Goal: Complete application form

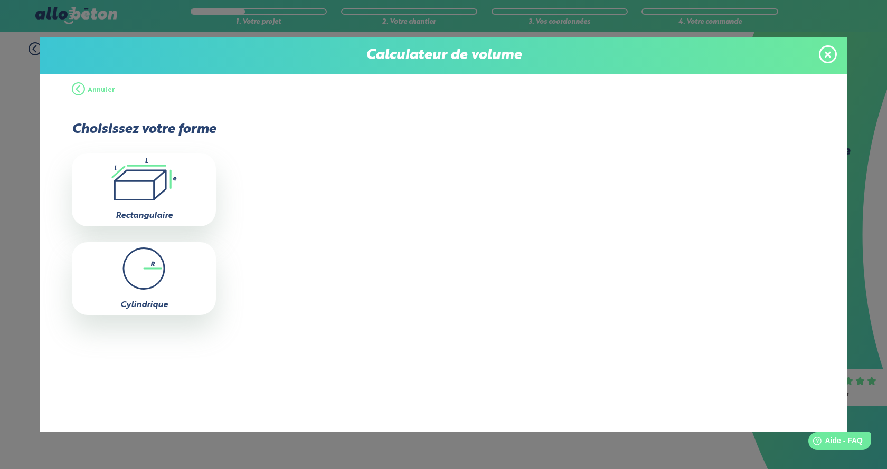
click at [832, 49] on span at bounding box center [827, 54] width 18 height 18
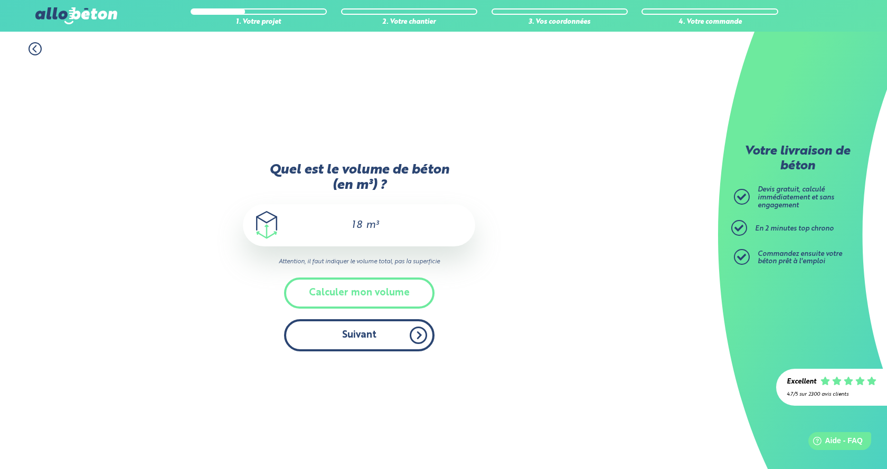
click at [371, 340] on button "Suivant" at bounding box center [359, 335] width 150 height 32
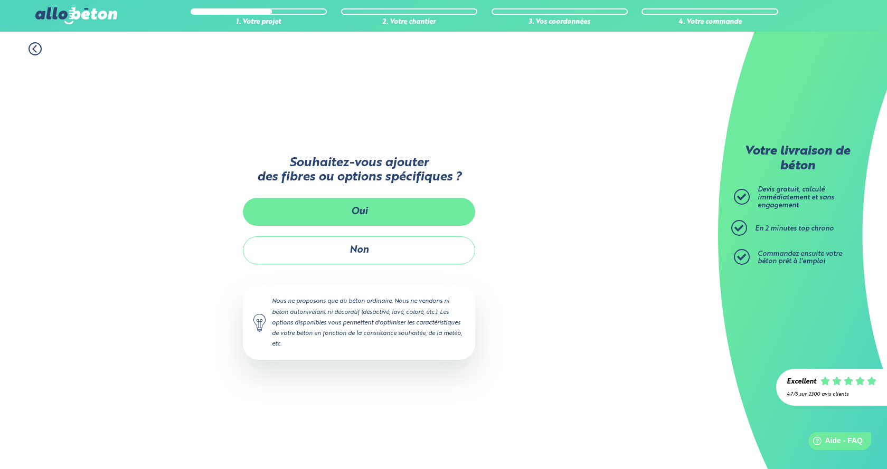
click at [342, 203] on button "Oui" at bounding box center [359, 212] width 232 height 28
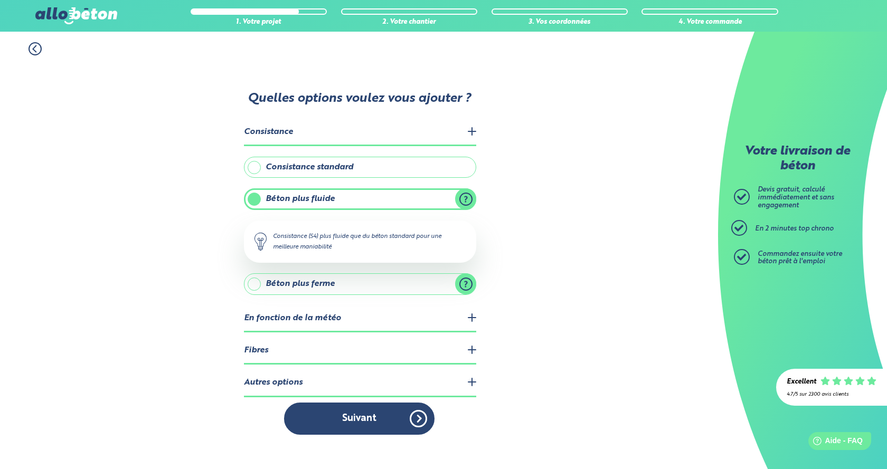
click at [322, 201] on label "Béton plus fluide" at bounding box center [360, 198] width 232 height 21
click at [0, 0] on input "Béton plus fluide" at bounding box center [0, 0] width 0 height 0
click at [302, 174] on label "Consistance standard" at bounding box center [360, 167] width 232 height 21
click at [0, 0] on input "Consistance standard" at bounding box center [0, 0] width 0 height 0
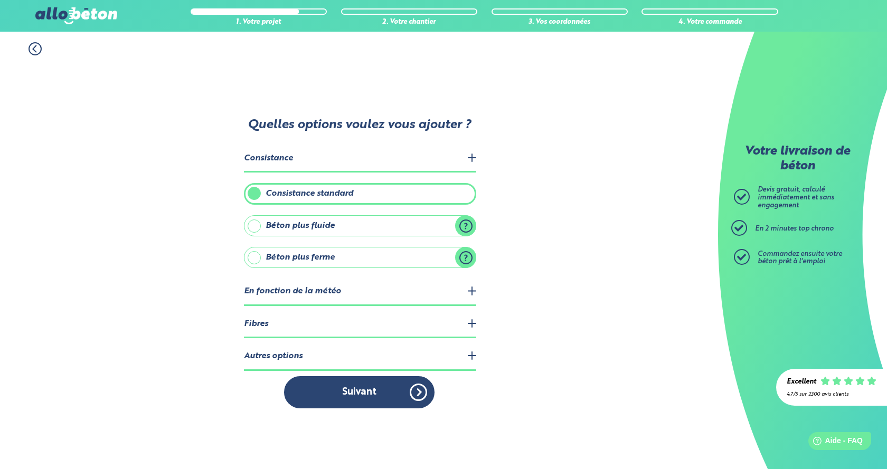
click at [311, 225] on label "Béton plus fluide" at bounding box center [360, 225] width 232 height 21
click at [0, 0] on input "Béton plus fluide" at bounding box center [0, 0] width 0 height 0
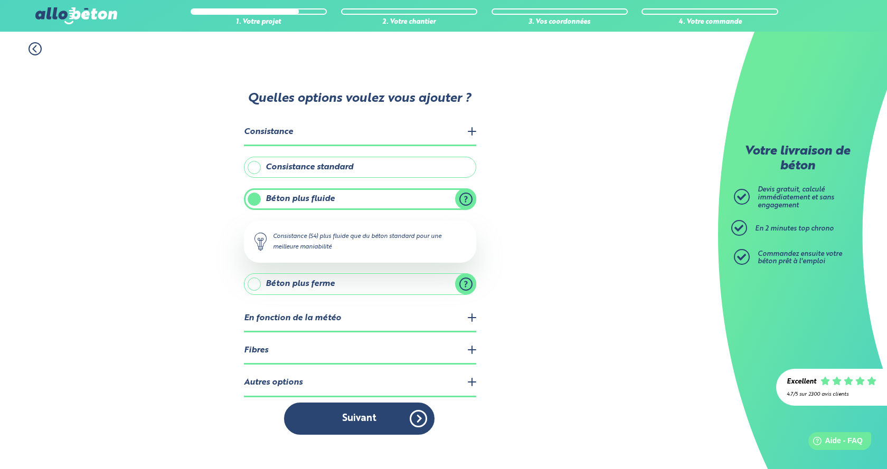
click at [335, 317] on legend "En fonction de la météo" at bounding box center [360, 319] width 232 height 27
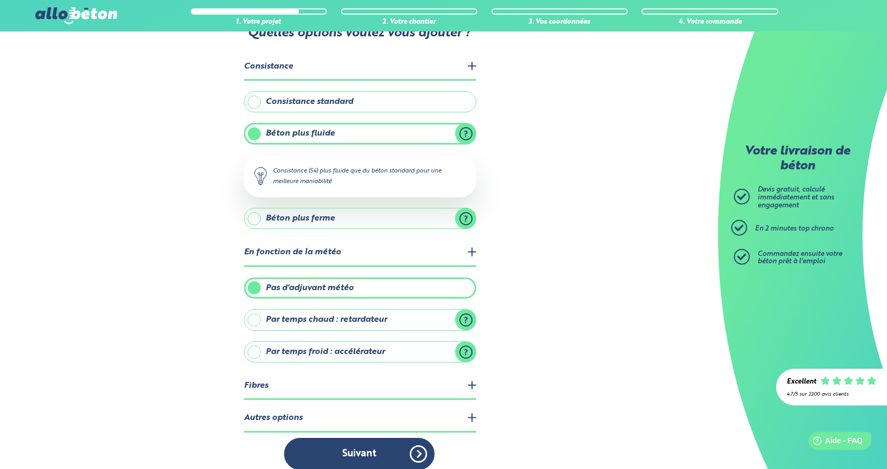
scroll to position [53, 0]
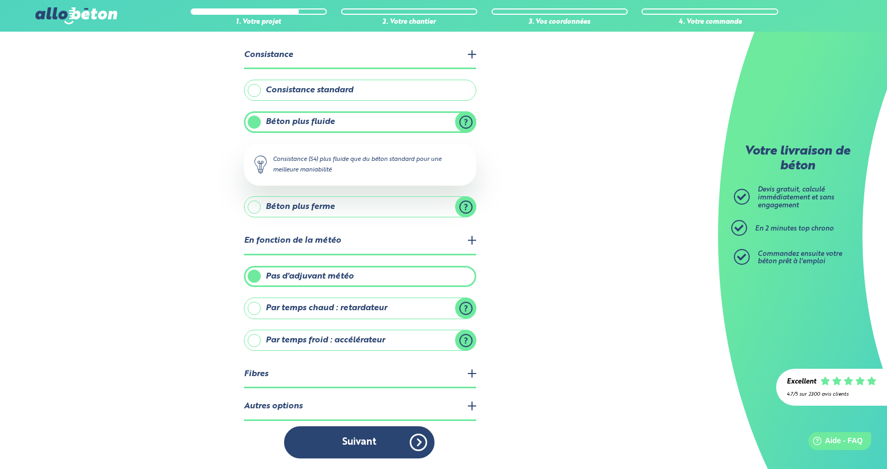
click at [275, 373] on legend "Fibres" at bounding box center [360, 374] width 232 height 27
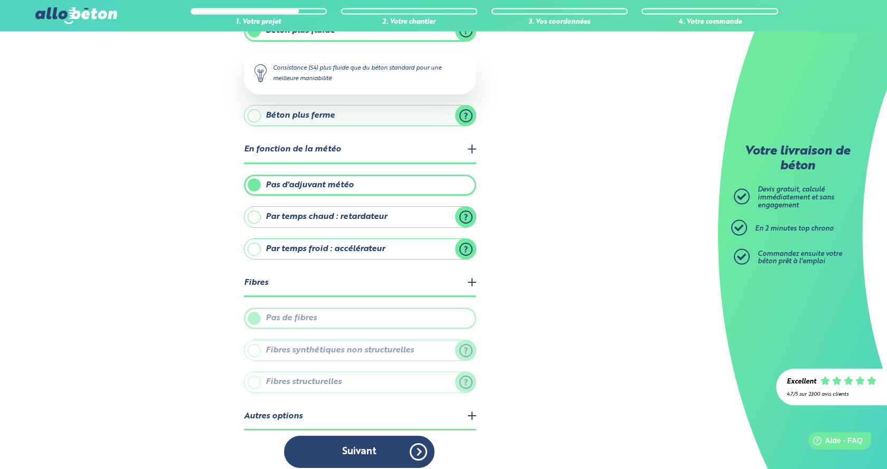
scroll to position [154, 0]
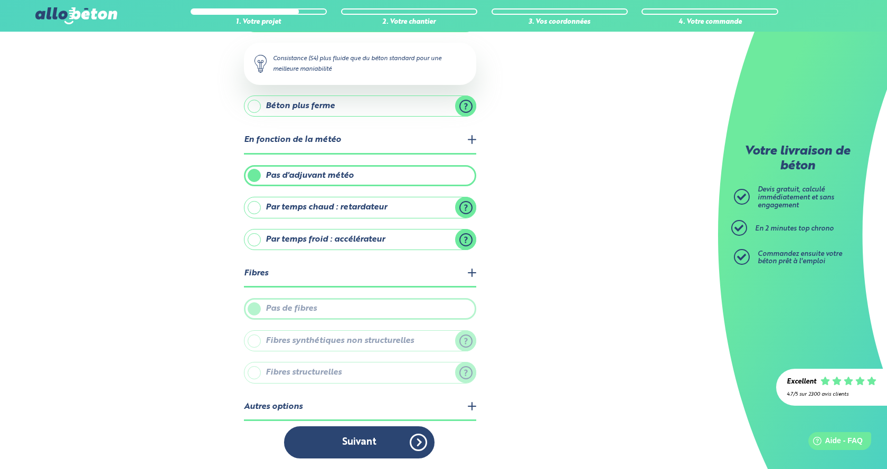
click at [283, 407] on legend "Autres options" at bounding box center [360, 407] width 232 height 27
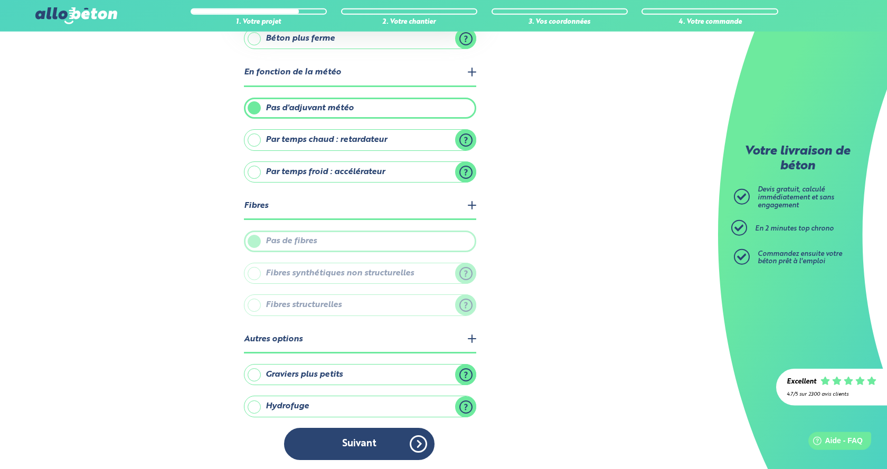
scroll to position [223, 0]
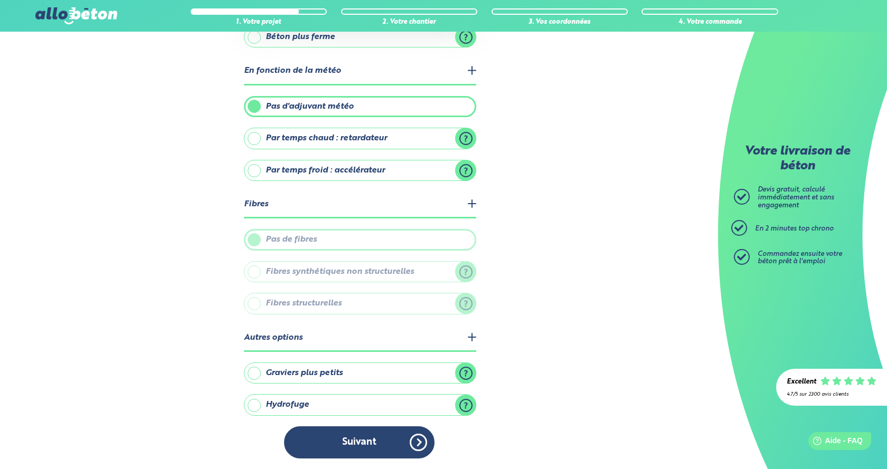
click at [256, 408] on label "Hydrofuge" at bounding box center [360, 404] width 232 height 21
click at [0, 0] on input "Hydrofuge" at bounding box center [0, 0] width 0 height 0
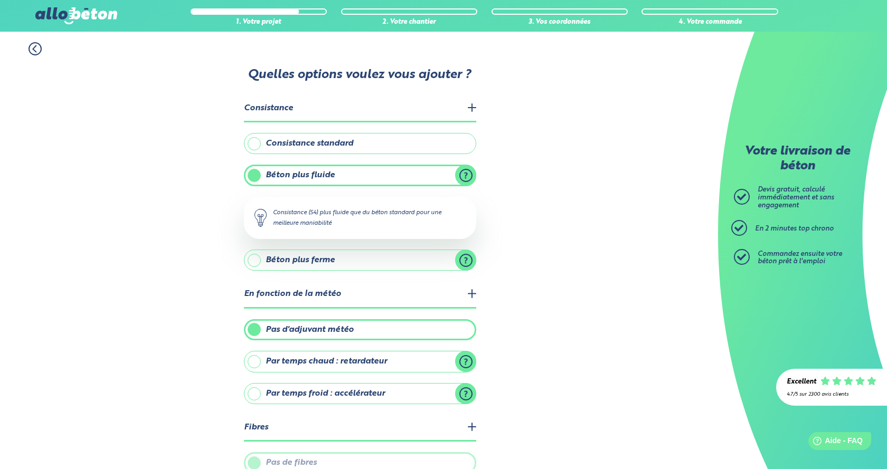
scroll to position [276, 0]
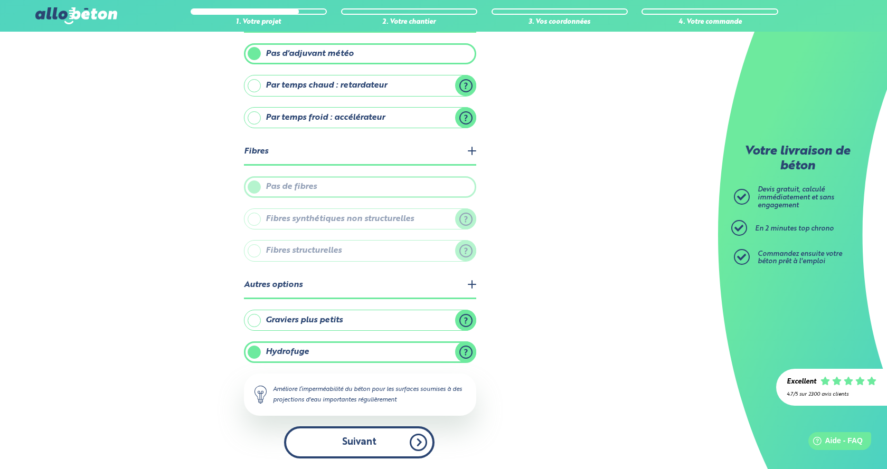
click at [383, 448] on button "Suivant" at bounding box center [359, 442] width 150 height 32
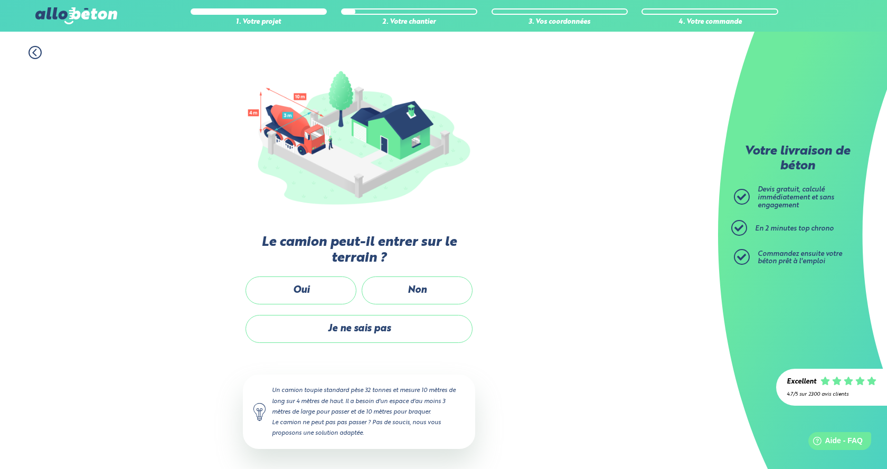
scroll to position [28, 0]
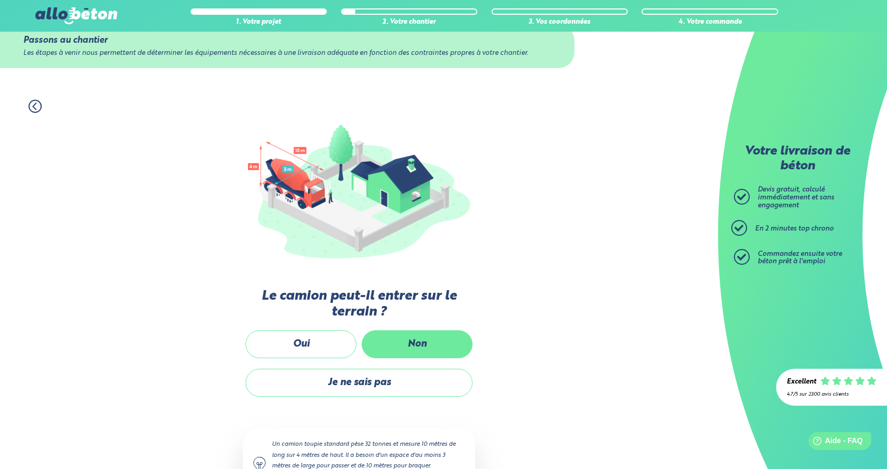
click at [405, 346] on label "Non" at bounding box center [416, 344] width 111 height 28
click at [0, 0] on input "Non" at bounding box center [0, 0] width 0 height 0
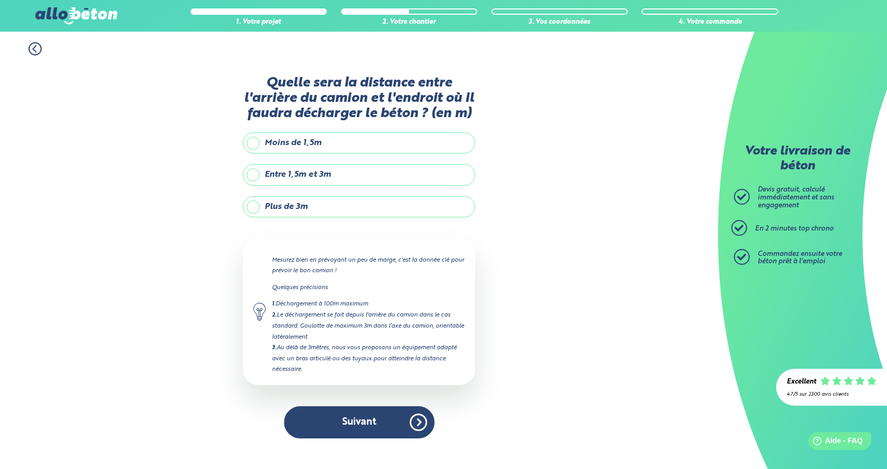
click at [258, 176] on label "Entre 1,5m et 3m" at bounding box center [359, 174] width 232 height 21
click at [0, 0] on input "Entre 1,5m et 3m" at bounding box center [0, 0] width 0 height 0
click at [258, 141] on label "Moins de 1,5m" at bounding box center [359, 142] width 232 height 21
click at [0, 0] on input "Moins de 1,5m" at bounding box center [0, 0] width 0 height 0
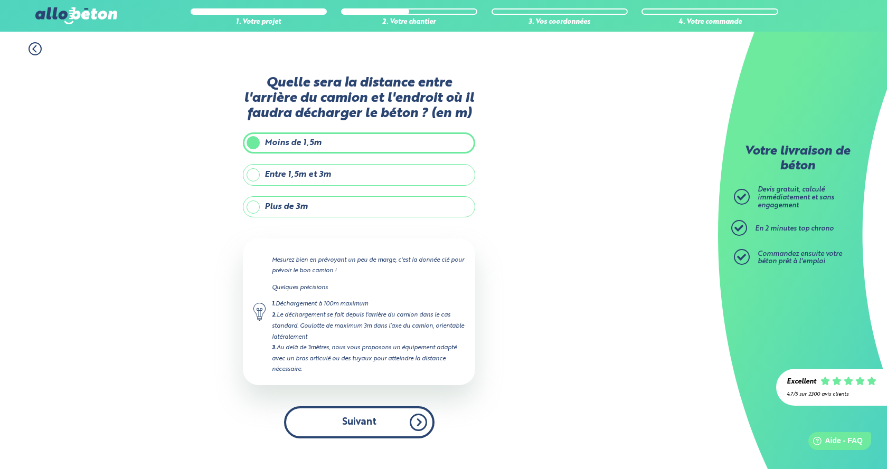
click at [379, 422] on button "Suivant" at bounding box center [359, 422] width 150 height 32
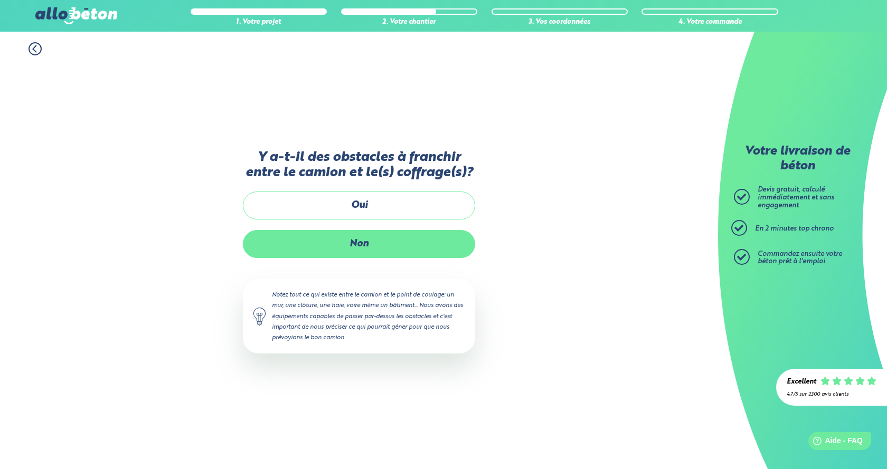
click at [403, 252] on label "Non" at bounding box center [359, 244] width 232 height 28
click at [0, 0] on input "Non" at bounding box center [0, 0] width 0 height 0
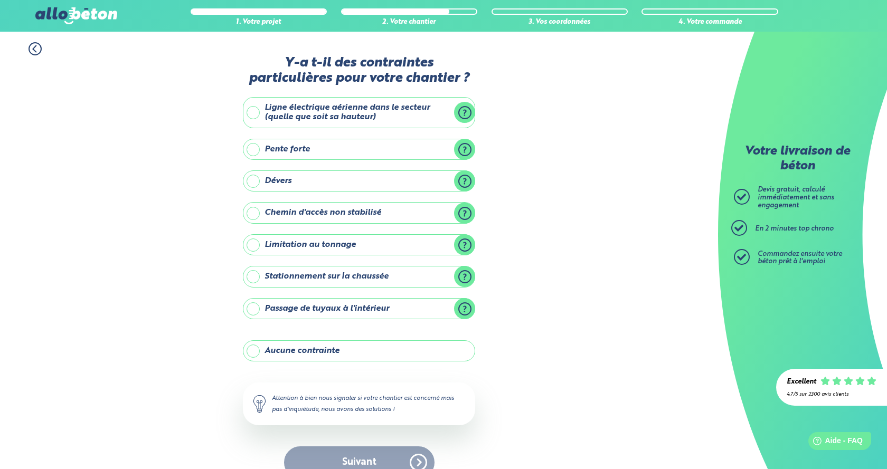
click at [265, 354] on label "Aucune contrainte" at bounding box center [359, 350] width 232 height 21
click at [0, 0] on input "Aucune contrainte" at bounding box center [0, 0] width 0 height 0
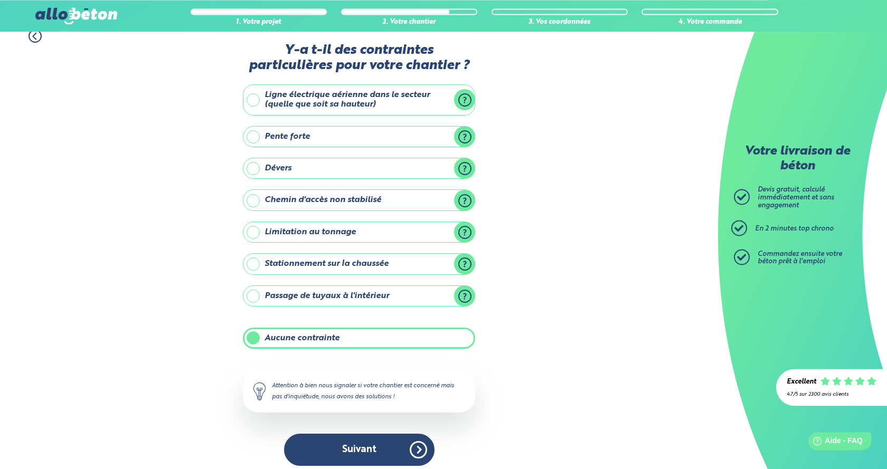
scroll to position [20, 0]
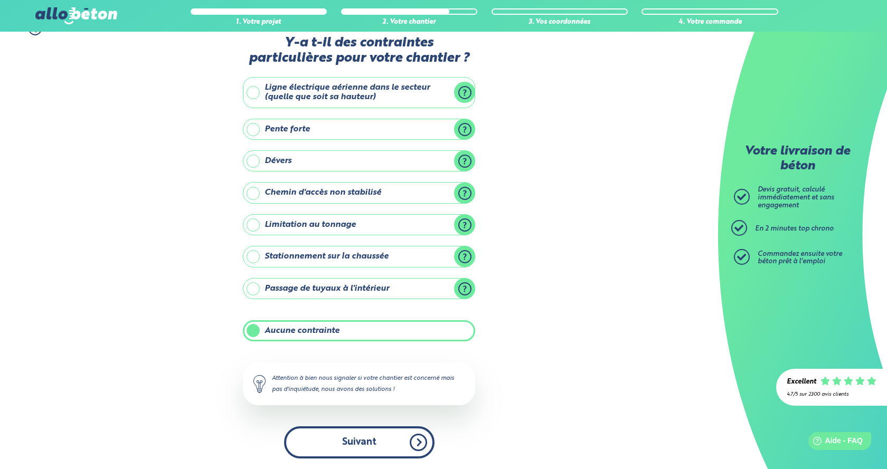
click at [383, 435] on button "Suivant" at bounding box center [359, 442] width 150 height 32
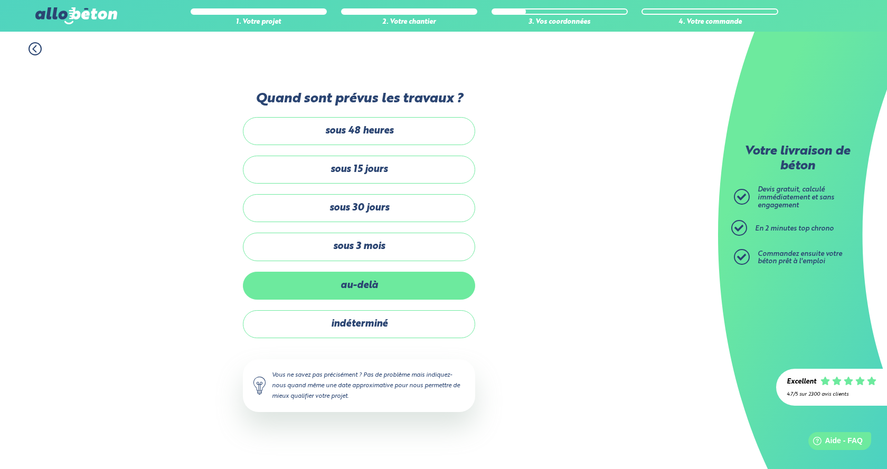
click at [345, 281] on label "au-delà" at bounding box center [359, 286] width 232 height 28
click at [0, 0] on input "au-delà" at bounding box center [0, 0] width 0 height 0
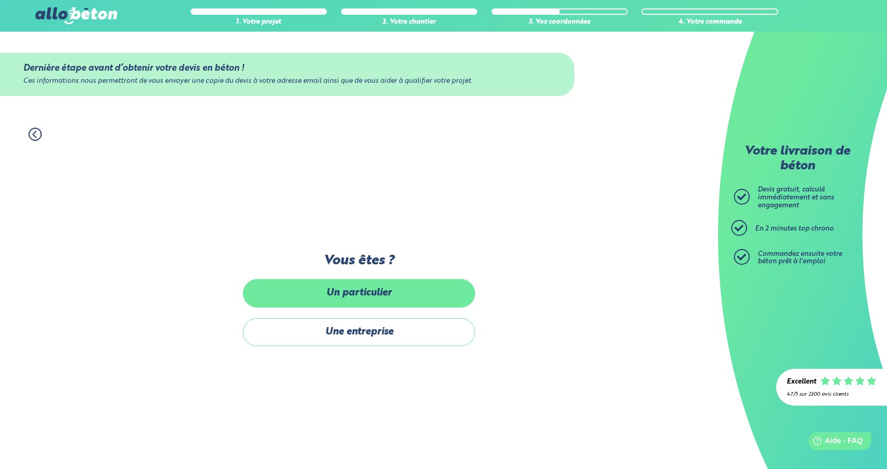
click at [326, 292] on label "Un particulier" at bounding box center [359, 293] width 232 height 28
click at [0, 0] on input "Un particulier" at bounding box center [0, 0] width 0 height 0
